Goal: Task Accomplishment & Management: Complete application form

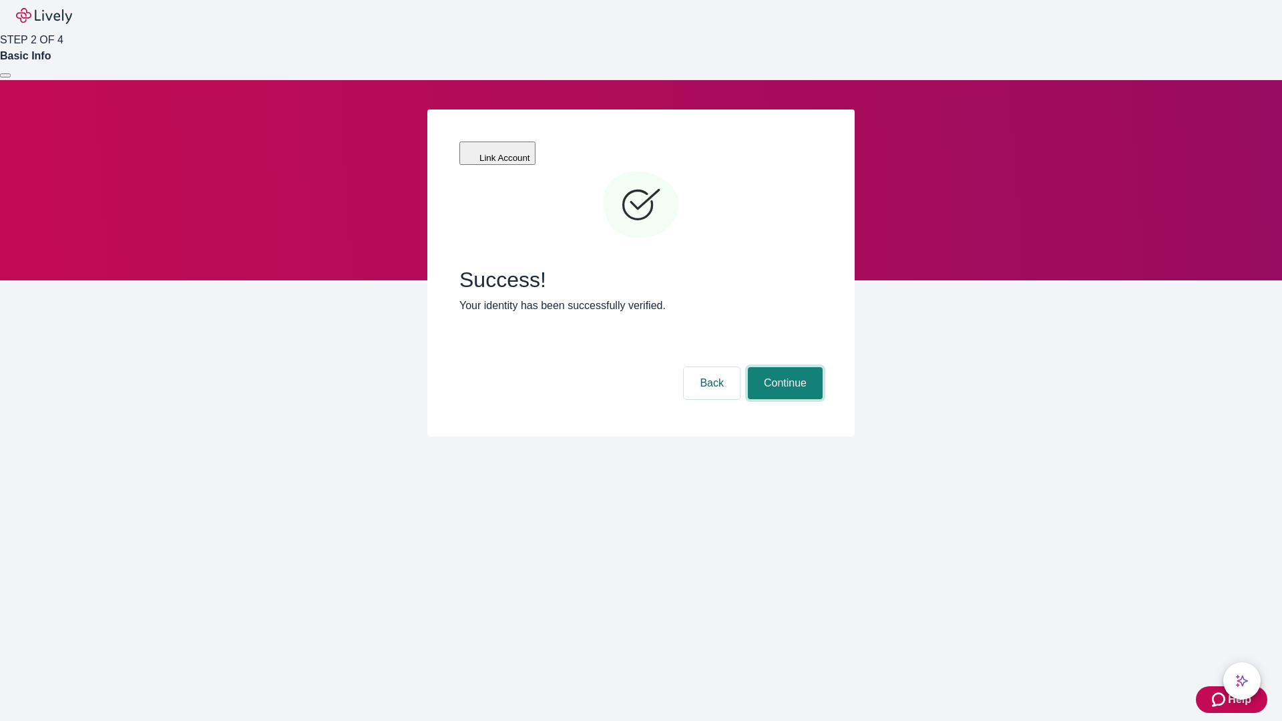
click at [783, 367] on button "Continue" at bounding box center [785, 383] width 75 height 32
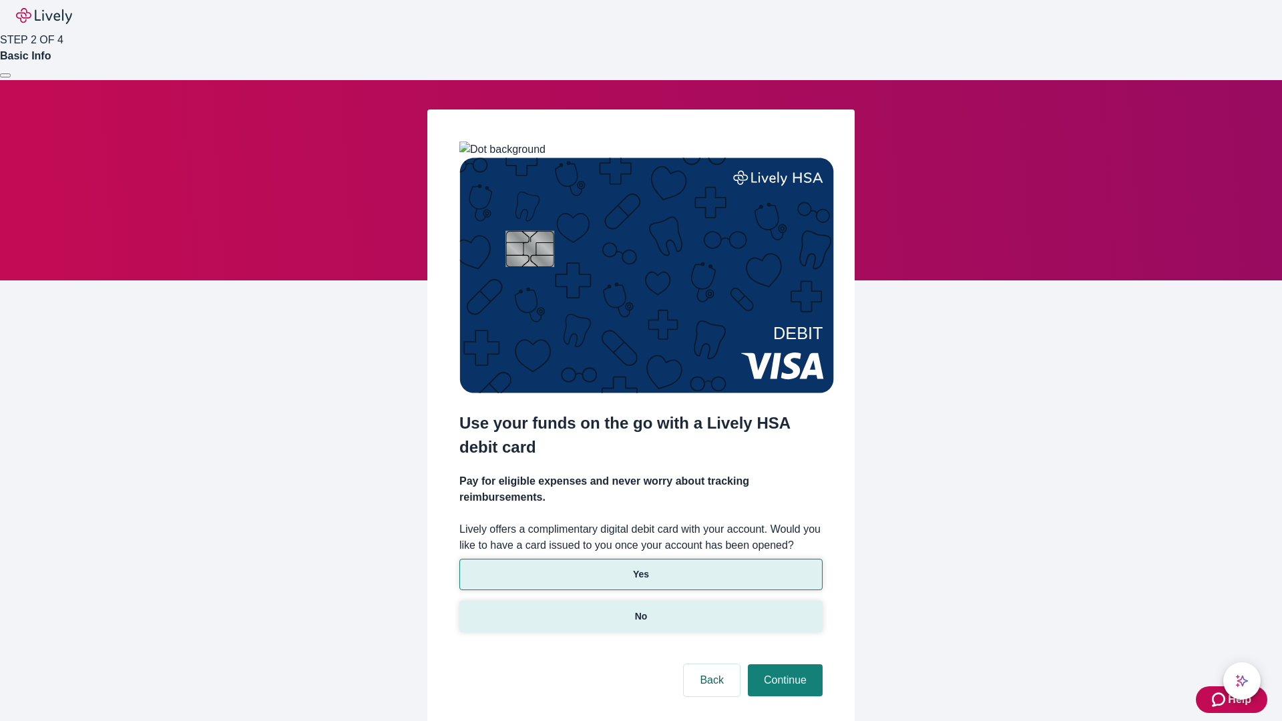
click at [641, 610] on p "No" at bounding box center [641, 617] width 13 height 14
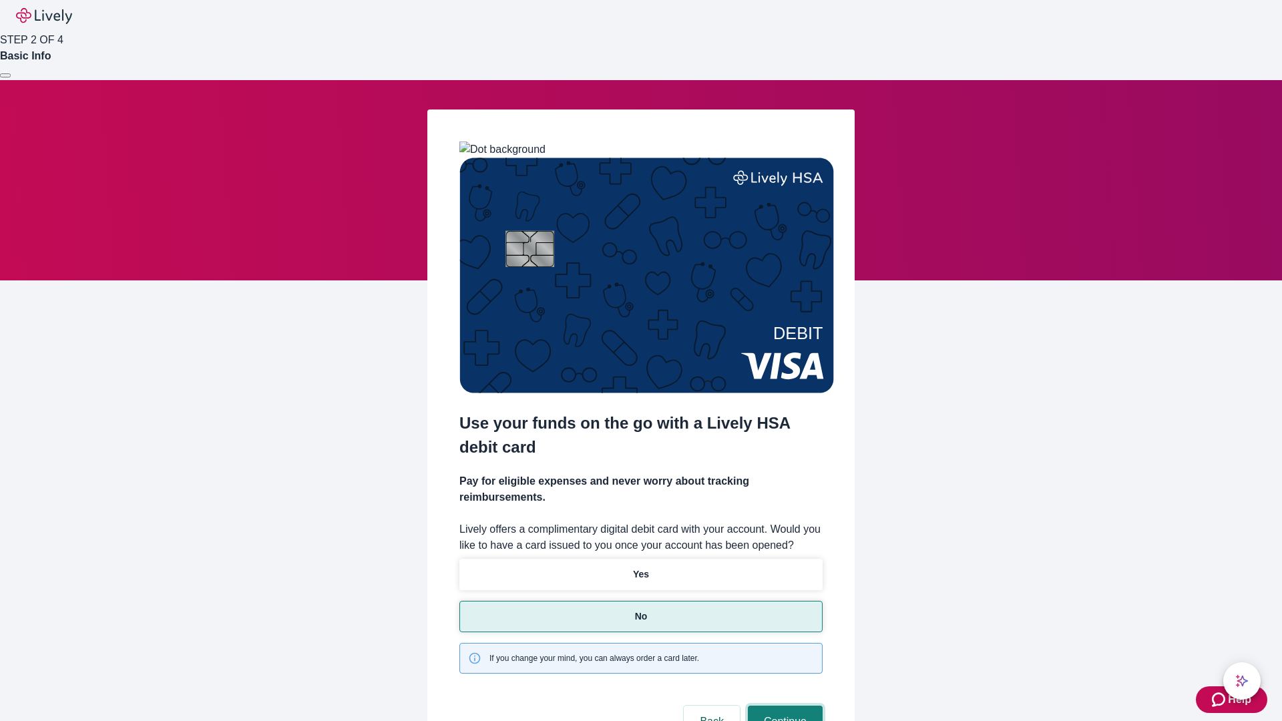
click at [783, 706] on button "Continue" at bounding box center [785, 722] width 75 height 32
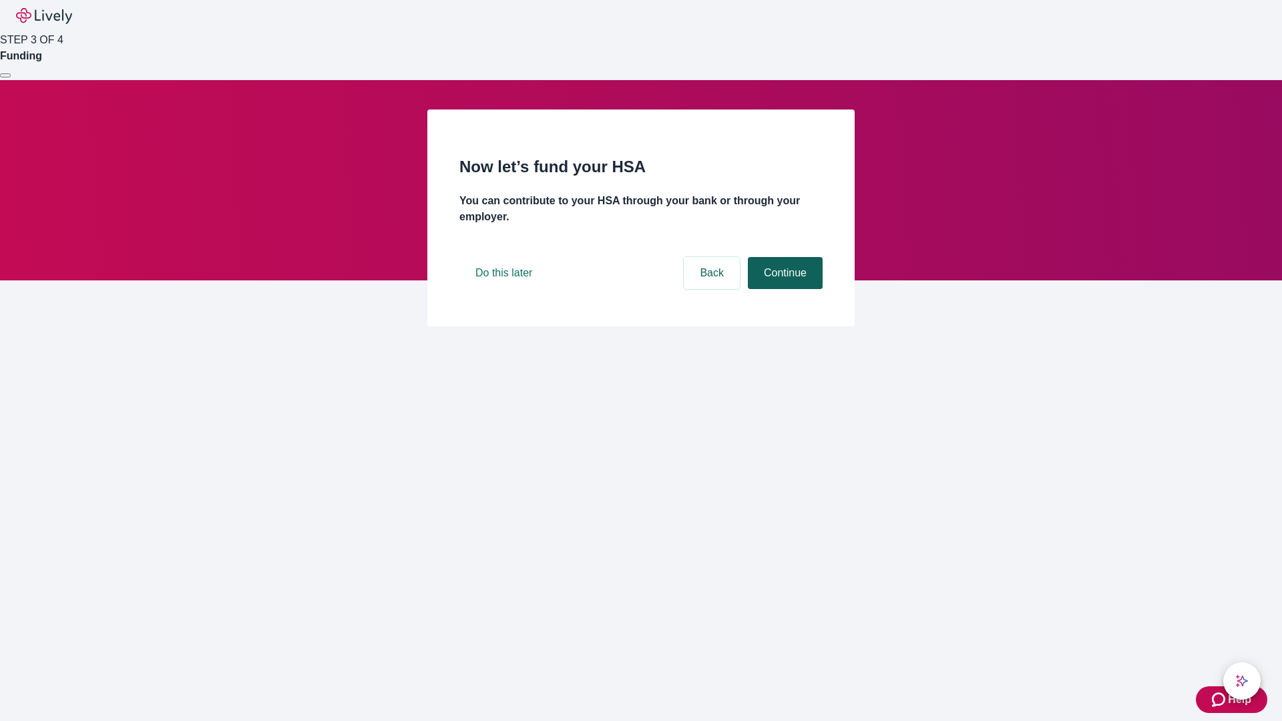
click at [783, 289] on button "Continue" at bounding box center [785, 273] width 75 height 32
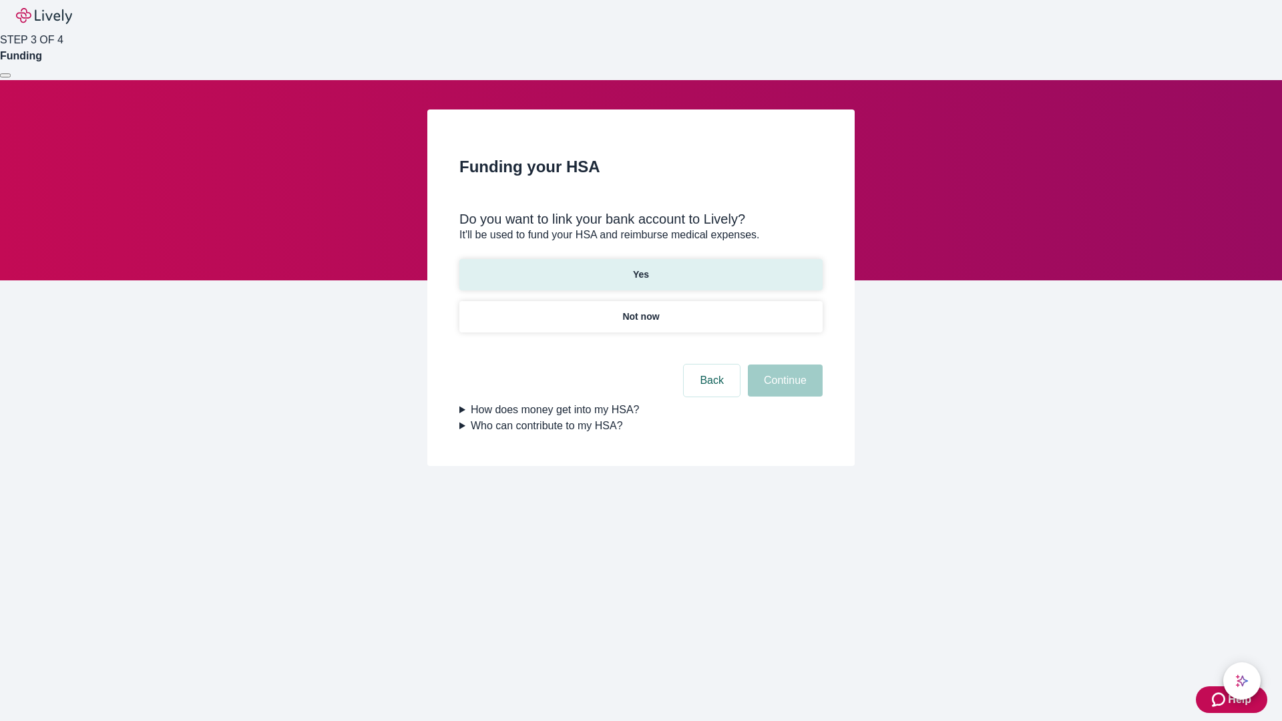
click at [641, 268] on p "Yes" at bounding box center [641, 275] width 16 height 14
click at [783, 365] on button "Continue" at bounding box center [785, 381] width 75 height 32
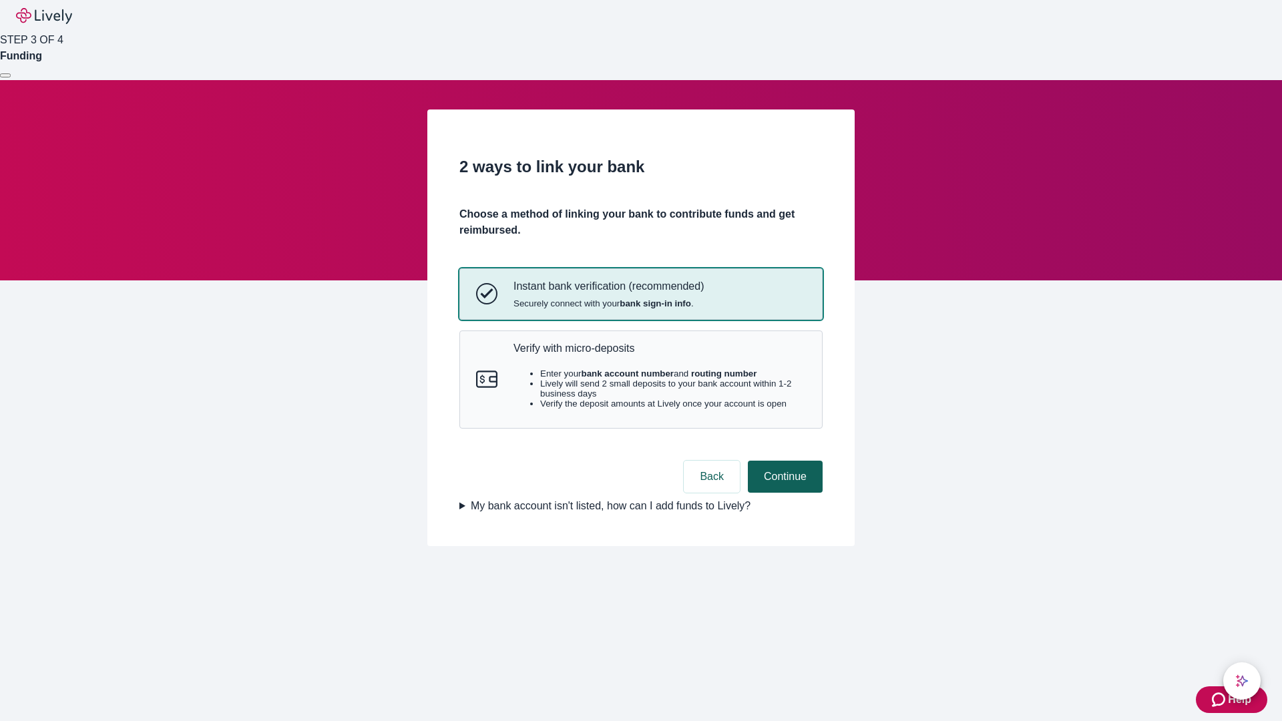
click at [659, 355] on p "Verify with micro-deposits" at bounding box center [660, 348] width 293 height 13
click at [783, 493] on button "Continue" at bounding box center [785, 477] width 75 height 32
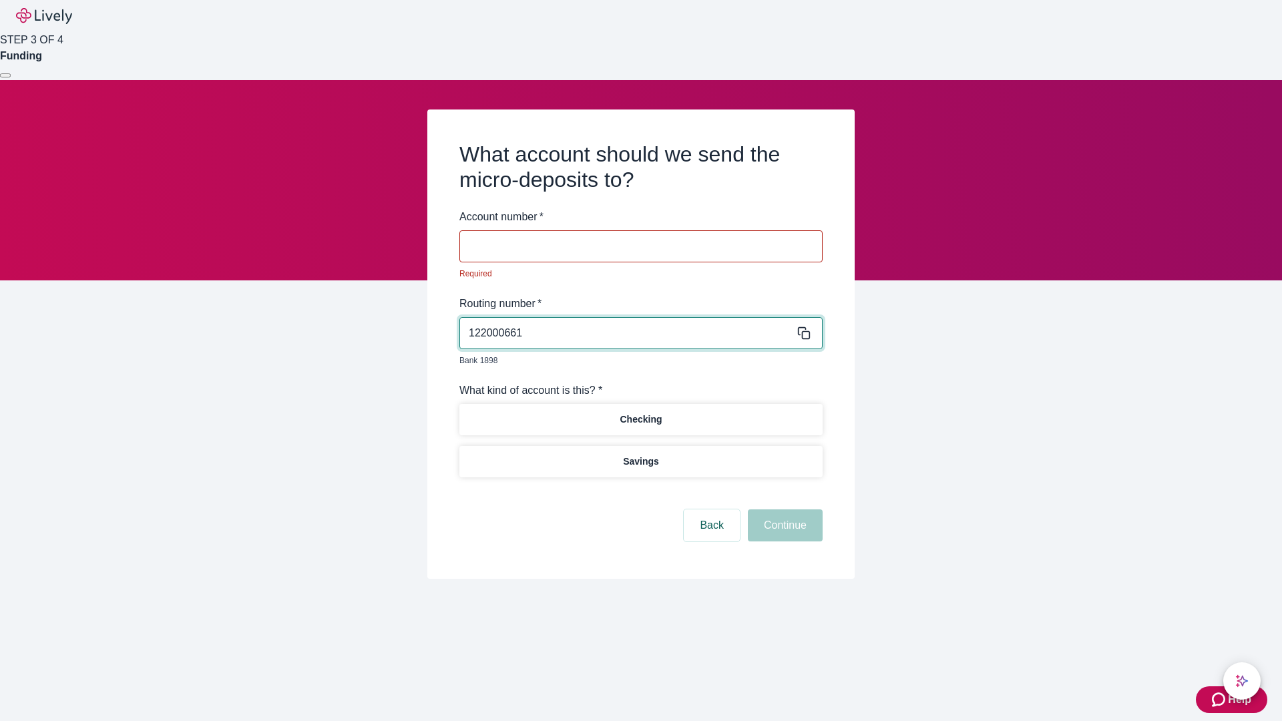
type input "122000661"
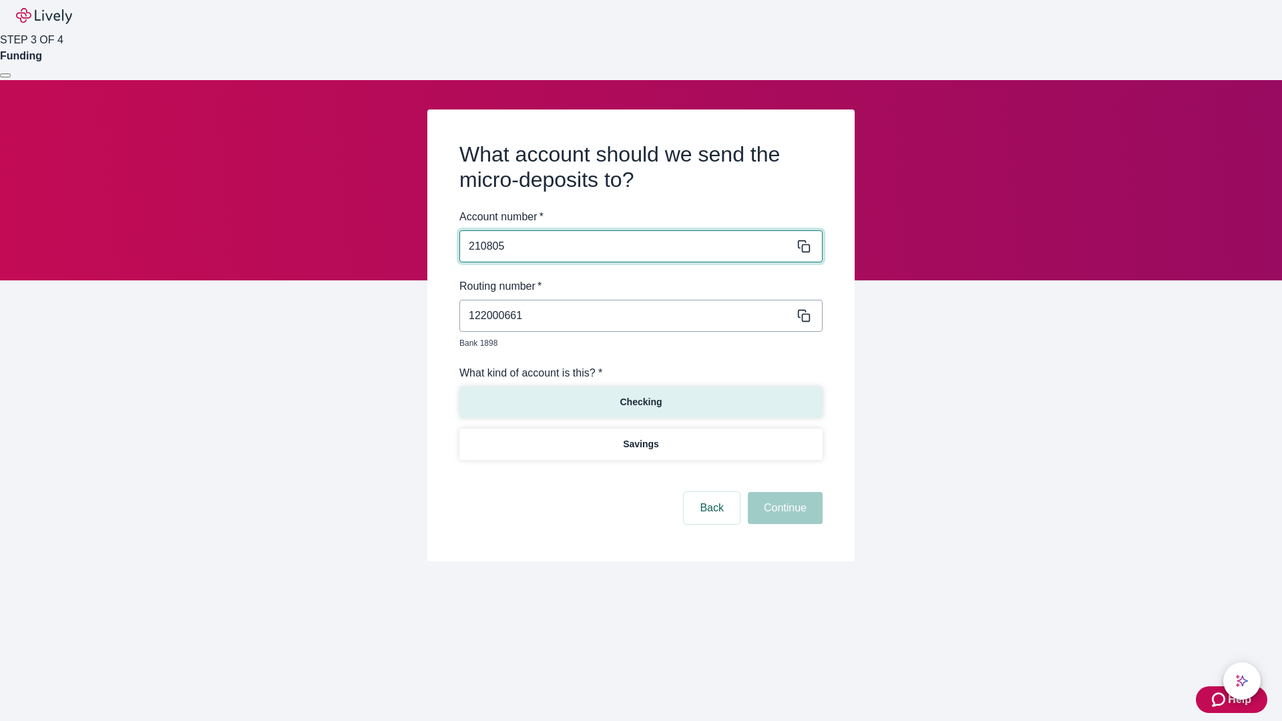
type input "210805"
click at [641, 395] on p "Checking" at bounding box center [641, 402] width 42 height 14
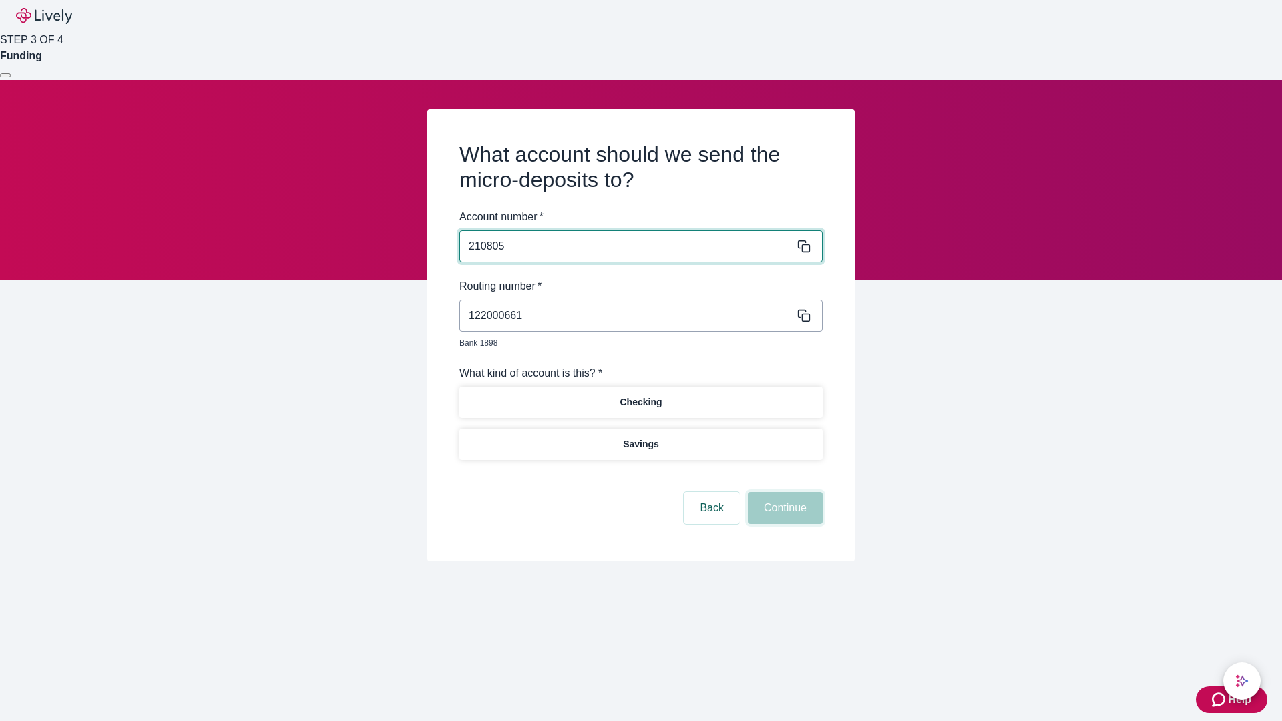
click at [783, 493] on button "Continue" at bounding box center [785, 508] width 75 height 32
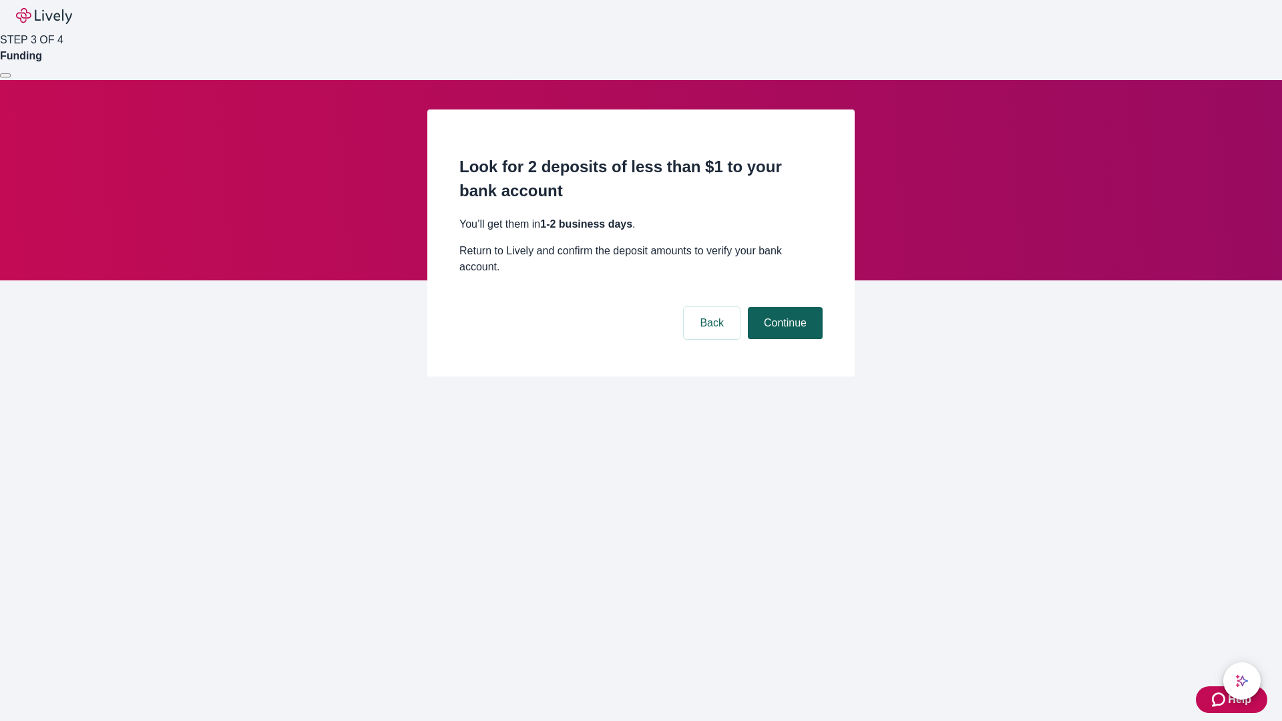
click at [783, 307] on button "Continue" at bounding box center [785, 323] width 75 height 32
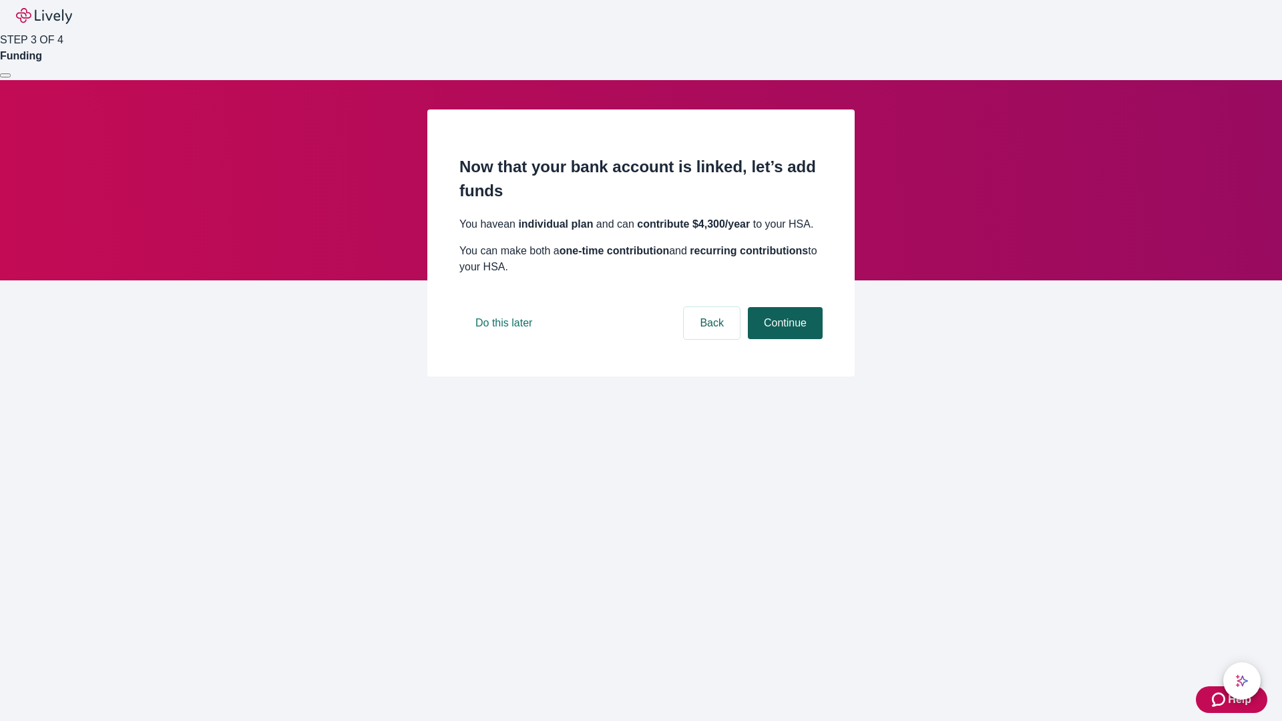
click at [783, 339] on button "Continue" at bounding box center [785, 323] width 75 height 32
